Goal: Information Seeking & Learning: Learn about a topic

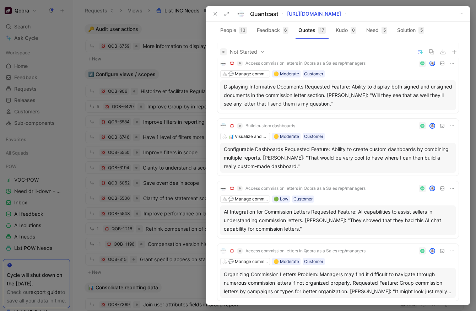
scroll to position [497, 0]
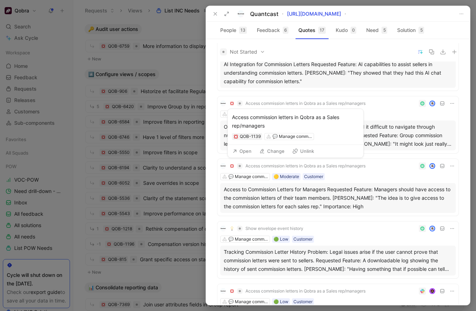
click at [324, 164] on span "Access commission letters in Qobra as a Sales rep/managers" at bounding box center [305, 166] width 120 height 6
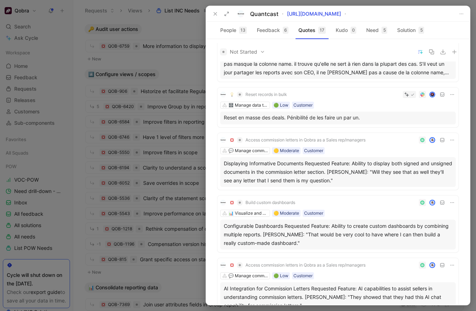
scroll to position [268, 0]
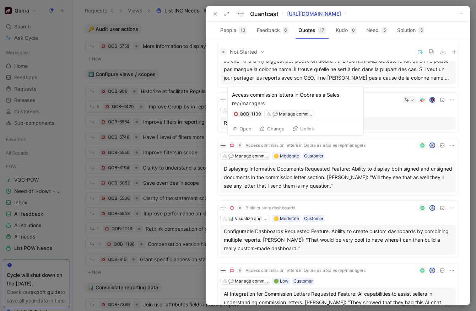
click at [348, 143] on span "Access commission letters in Qobra as a Sales rep/managers" at bounding box center [305, 145] width 120 height 6
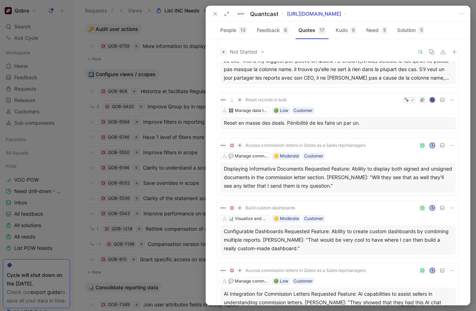
click at [387, 144] on div at bounding box center [414, 145] width 81 height 7
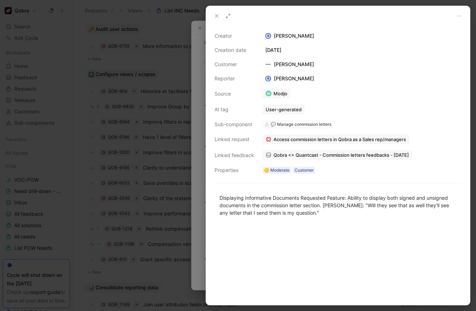
click at [150, 188] on div at bounding box center [238, 155] width 476 height 311
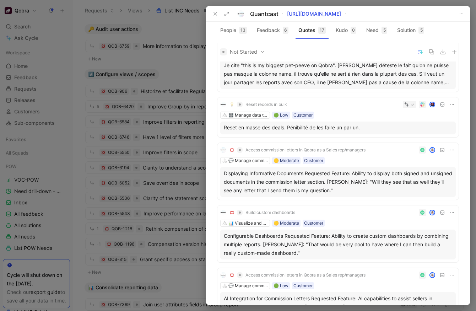
scroll to position [406, 0]
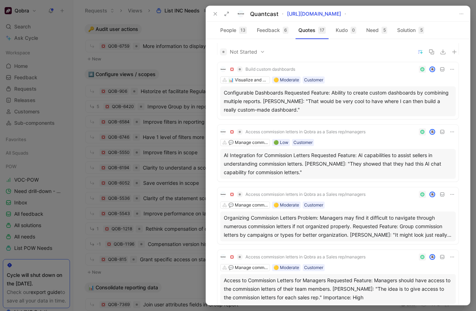
click at [298, 193] on span "Access commission letters in Qobra as a Sales rep/managers" at bounding box center [305, 194] width 120 height 6
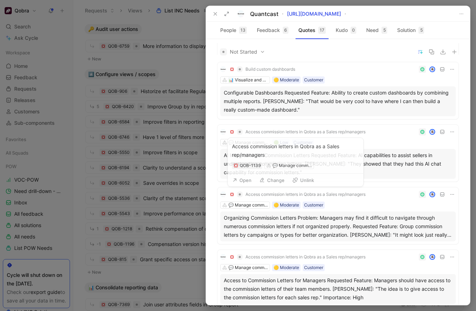
click at [308, 228] on div "Organizing Commission Letters Problem: Managers may find it difficult to naviga…" at bounding box center [338, 226] width 228 height 26
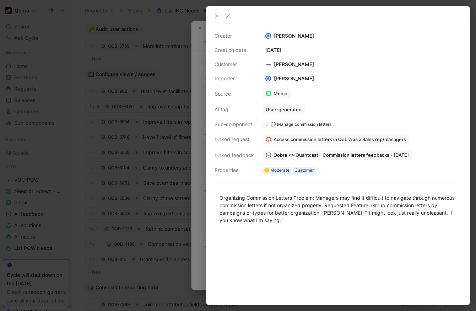
click at [289, 154] on span "Qobra <> Quantcast - Commission letters feedbacks - [DATE]" at bounding box center [340, 155] width 135 height 6
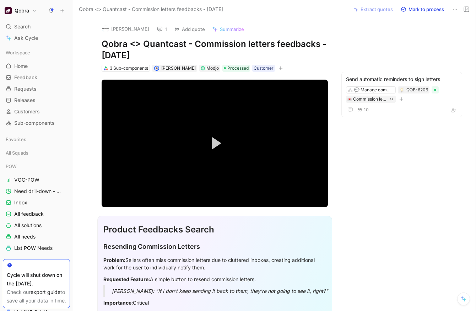
click at [157, 28] on icon at bounding box center [160, 29] width 6 height 6
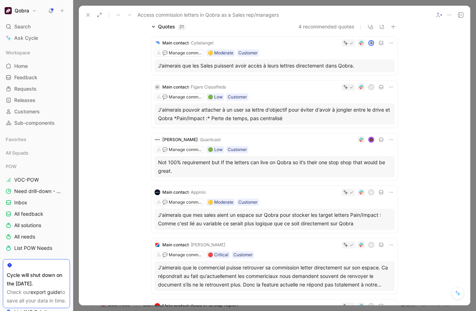
scroll to position [72, 0]
